Goal: Information Seeking & Learning: Learn about a topic

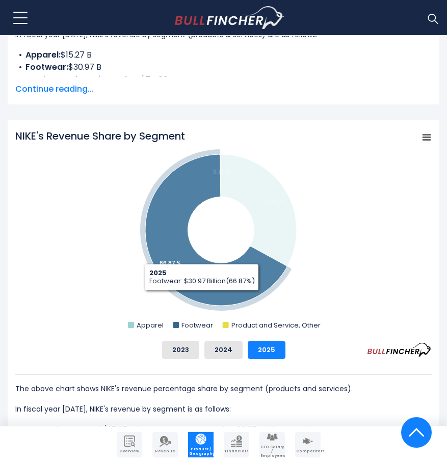
scroll to position [276, 0]
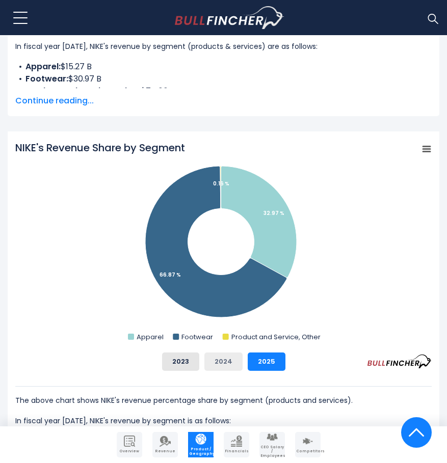
click at [225, 364] on button "2024" at bounding box center [223, 362] width 38 height 18
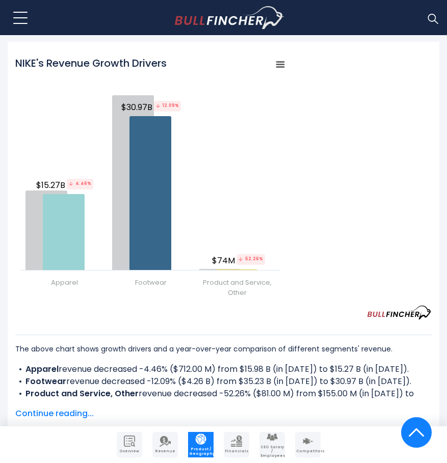
scroll to position [1244, 0]
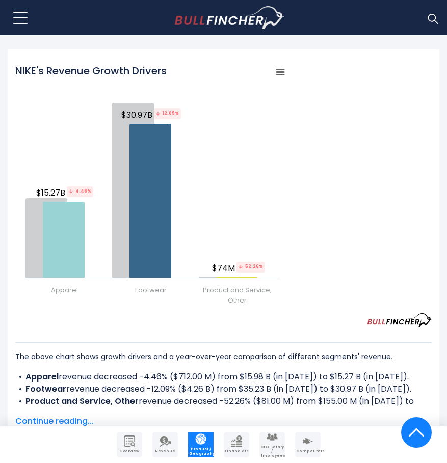
click at [170, 316] on div "NIKE's Revenue Growth Drivers Created with Highcharts 12.1.2 Chart context menu…" at bounding box center [223, 193] width 416 height 269
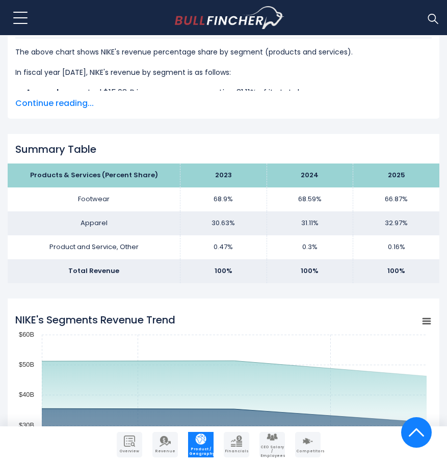
scroll to position [531, 0]
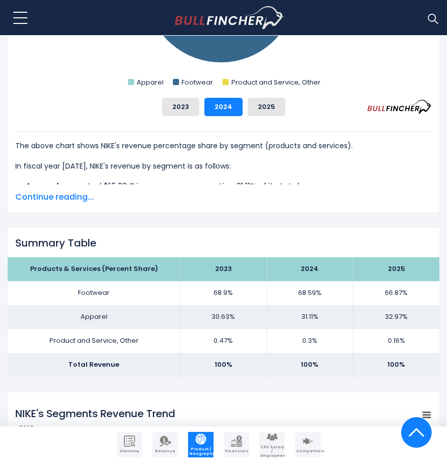
click at [172, 242] on h2 "Summary Table" at bounding box center [223, 243] width 416 height 12
click at [174, 312] on td "Apparel" at bounding box center [94, 317] width 173 height 24
click at [175, 303] on td "Footwear" at bounding box center [94, 293] width 173 height 24
click at [224, 273] on th "2023" at bounding box center [223, 269] width 86 height 24
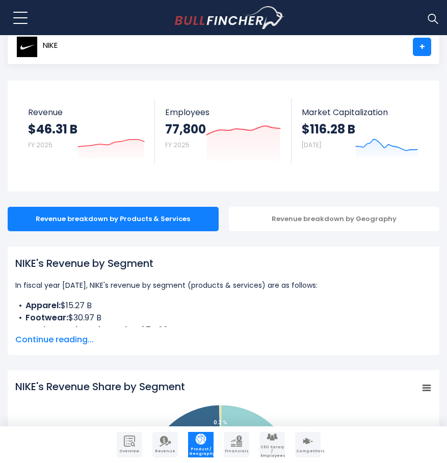
scroll to position [0, 0]
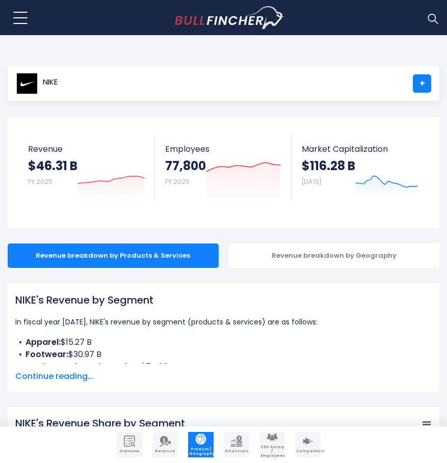
click at [50, 375] on span "Continue reading..." at bounding box center [223, 377] width 416 height 12
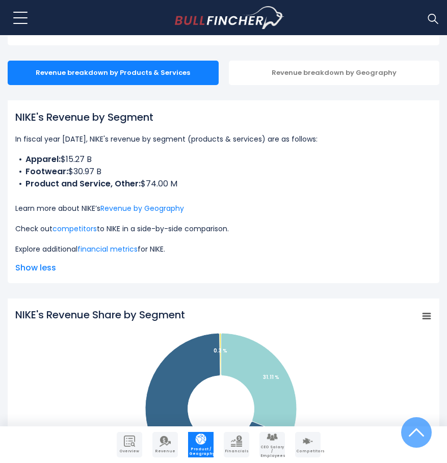
scroll to position [204, 0]
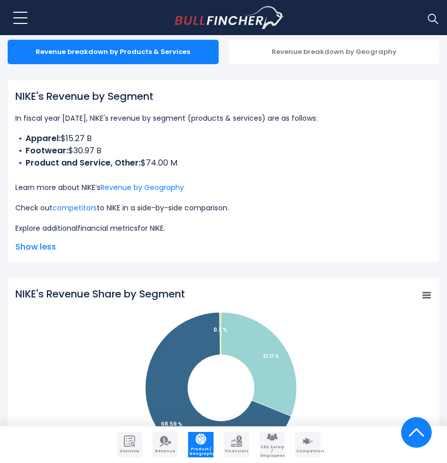
click at [128, 228] on link "financial metrics" at bounding box center [107, 228] width 60 height 10
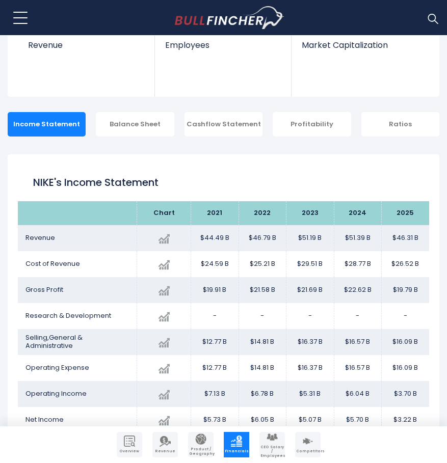
scroll to position [153, 0]
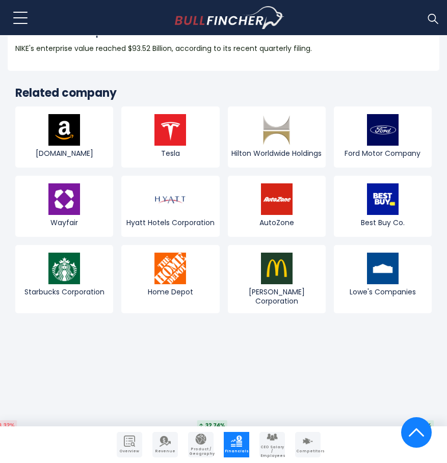
scroll to position [2752, 0]
